Goal: Check status: Check status

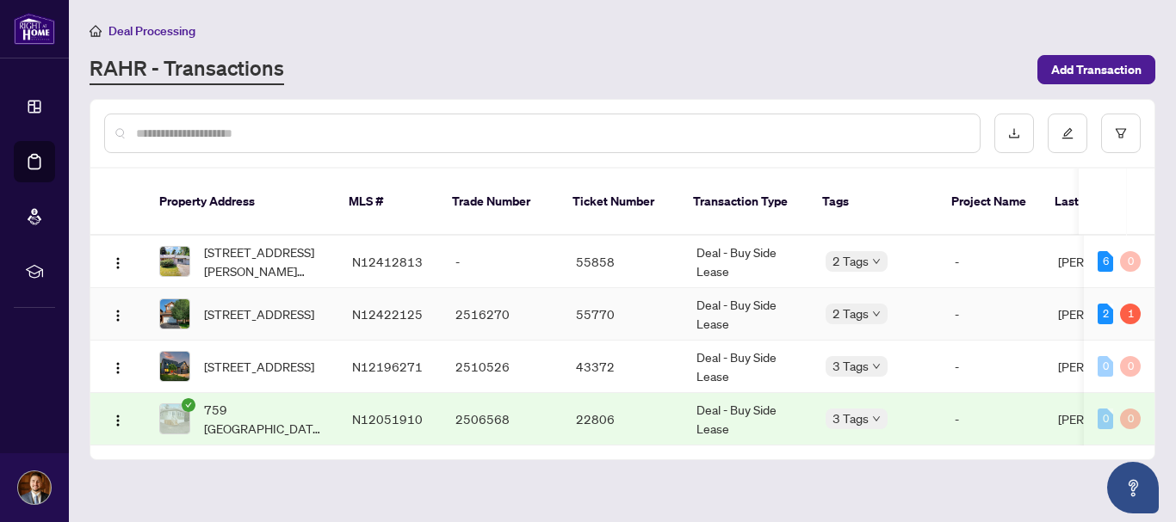
click at [555, 294] on td "2516270" at bounding box center [502, 314] width 121 height 53
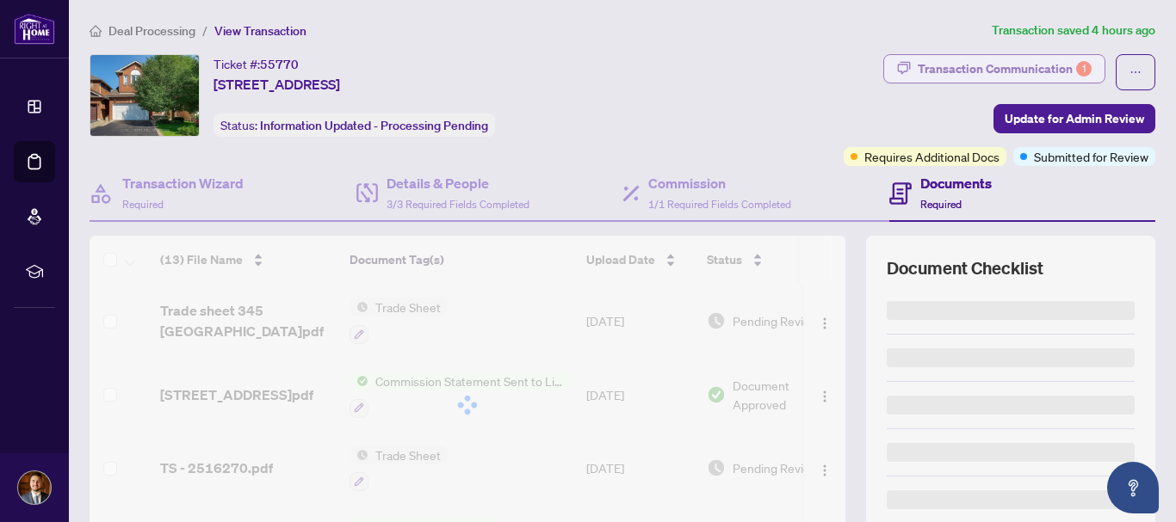
click at [1013, 58] on div "Transaction Communication 1" at bounding box center [1005, 69] width 174 height 28
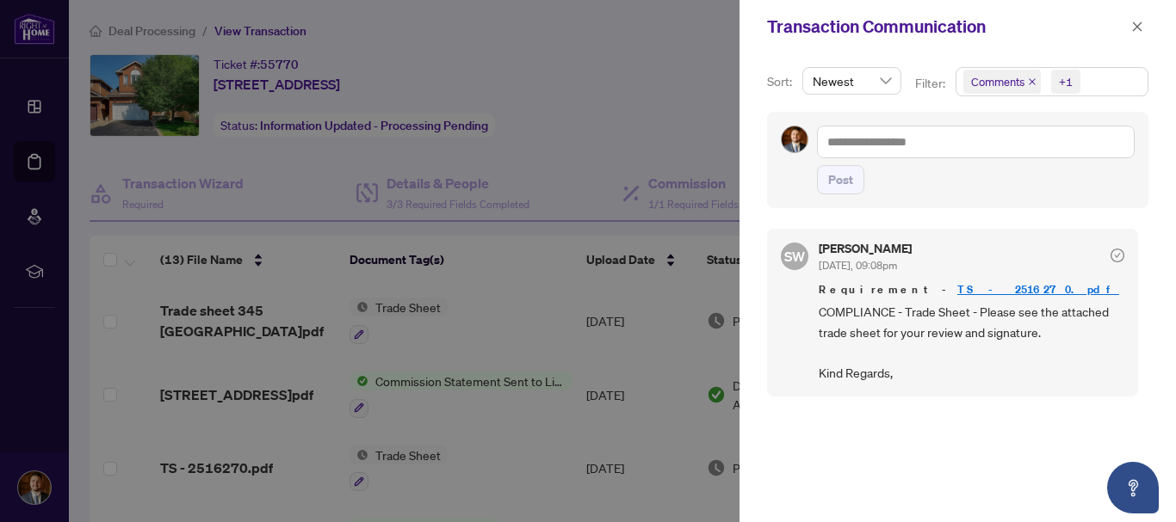
scroll to position [3, 0]
click at [1132, 28] on icon "close" at bounding box center [1137, 27] width 12 height 12
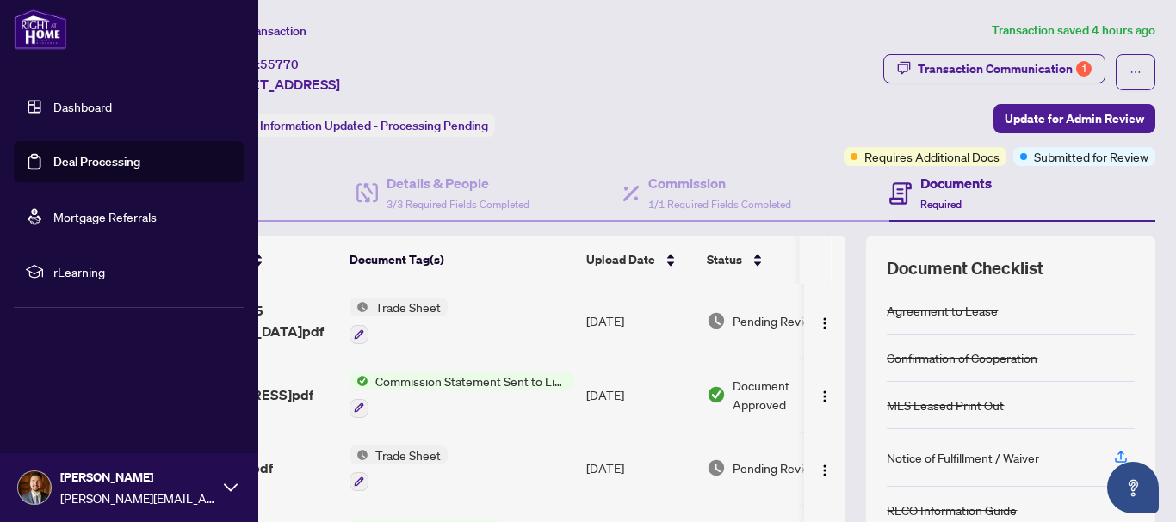
click at [77, 165] on link "Deal Processing" at bounding box center [96, 161] width 87 height 15
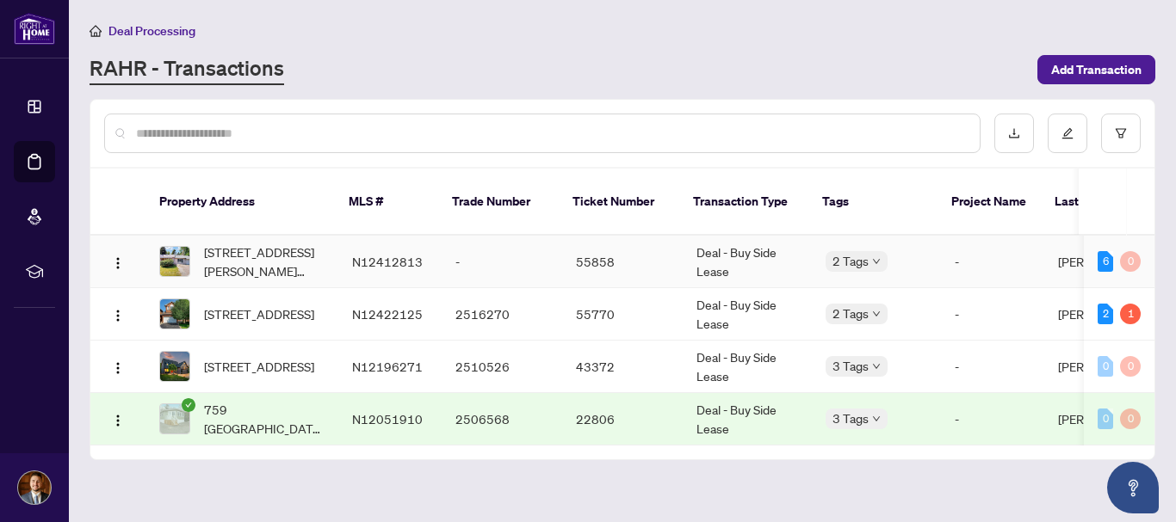
click at [343, 237] on td "N12412813" at bounding box center [389, 262] width 103 height 53
